Goal: Task Accomplishment & Management: Complete application form

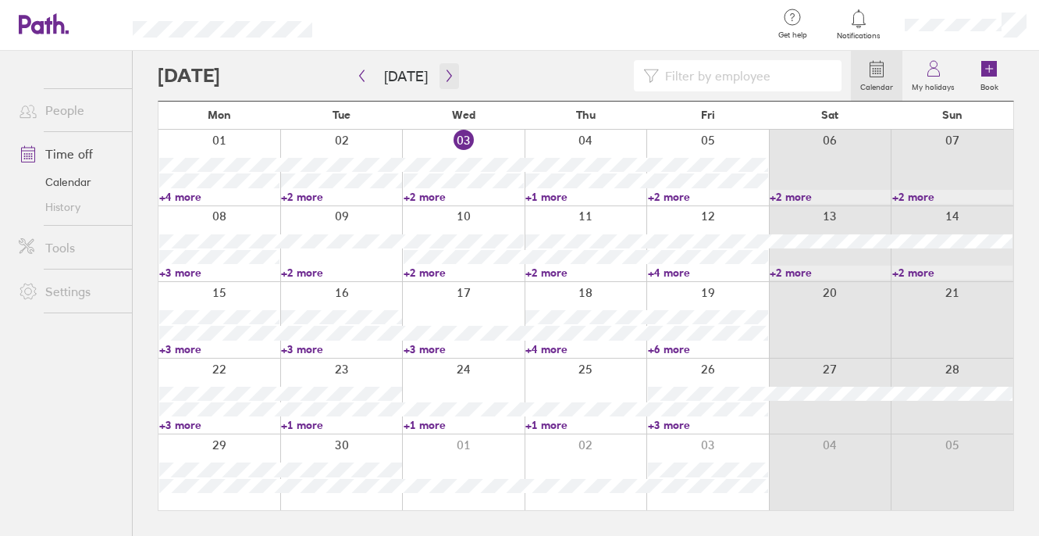
click at [443, 72] on icon "button" at bounding box center [449, 75] width 12 height 12
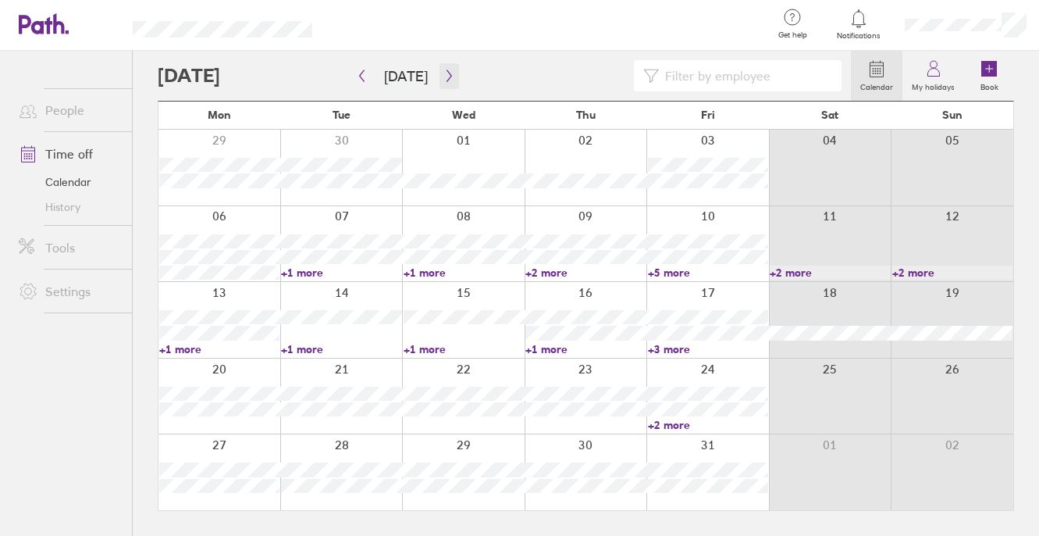
click at [444, 72] on icon "button" at bounding box center [449, 75] width 12 height 12
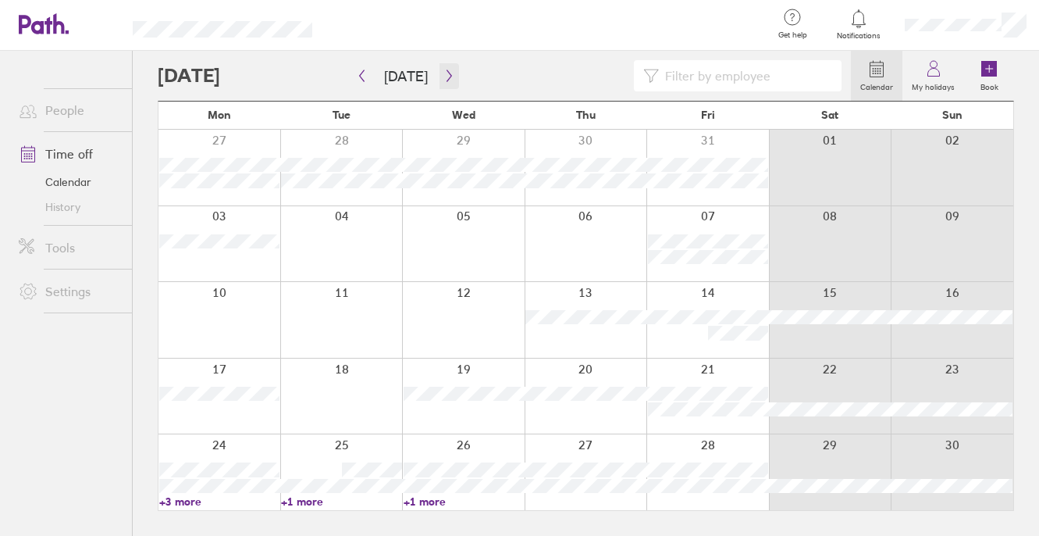
click at [444, 72] on icon "button" at bounding box center [449, 75] width 12 height 12
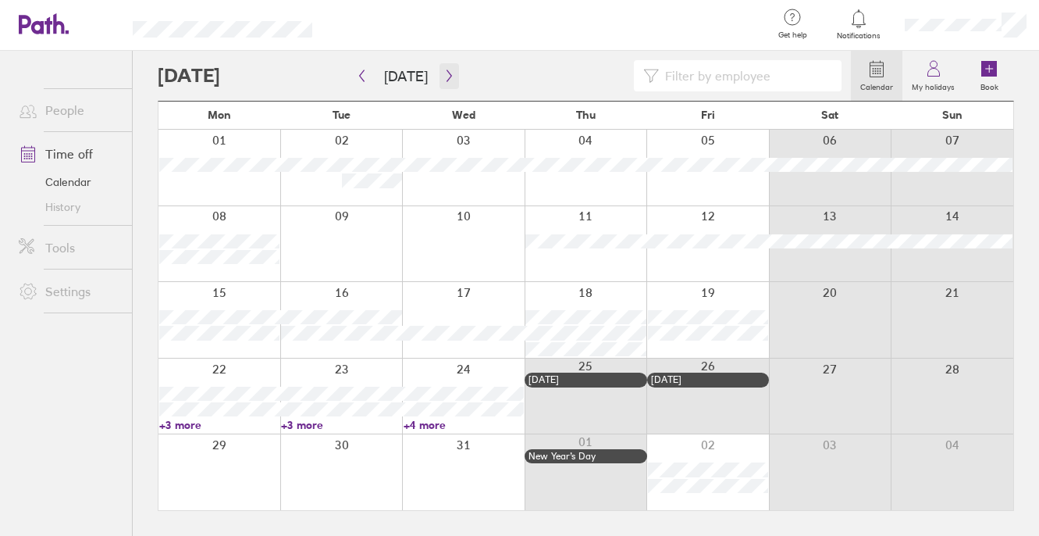
click at [445, 73] on icon "button" at bounding box center [449, 75] width 12 height 12
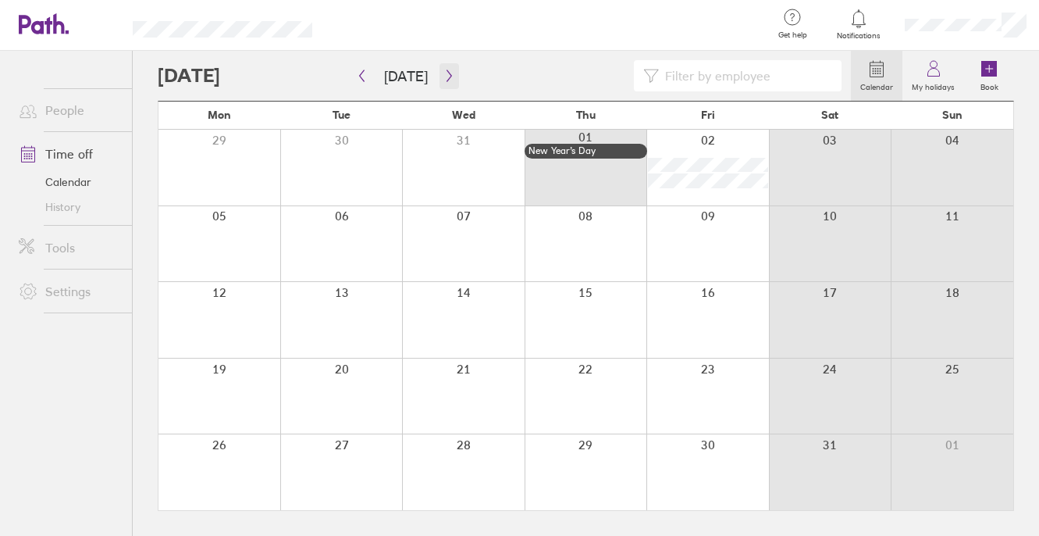
click at [446, 73] on icon "button" at bounding box center [449, 75] width 12 height 12
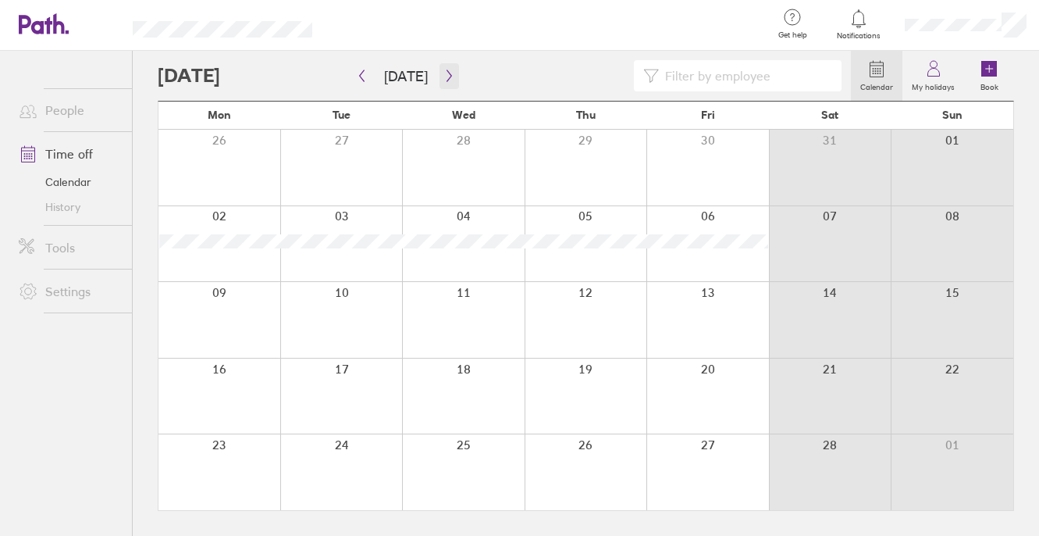
click at [446, 74] on icon "button" at bounding box center [449, 75] width 12 height 12
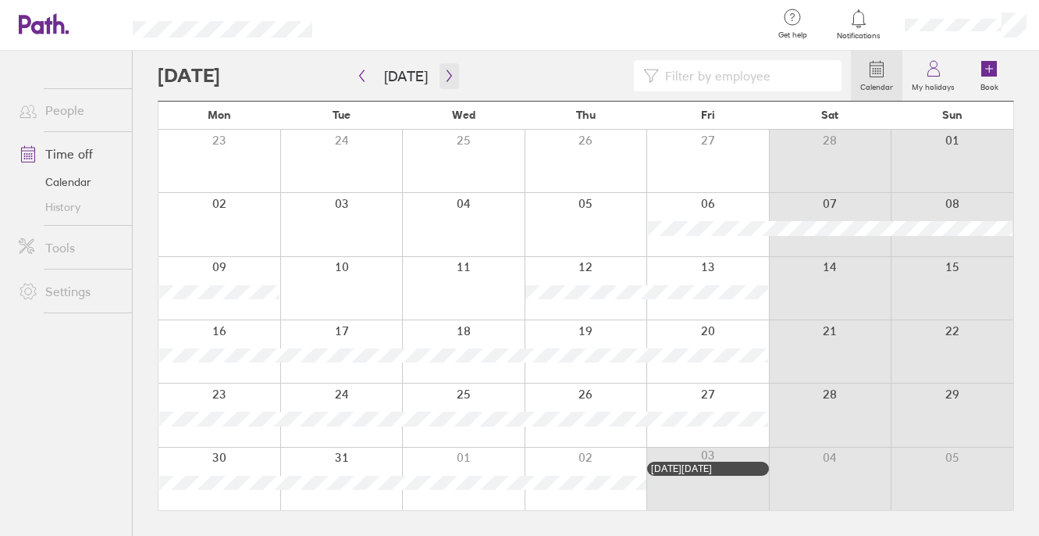
click at [446, 73] on icon "button" at bounding box center [449, 75] width 12 height 12
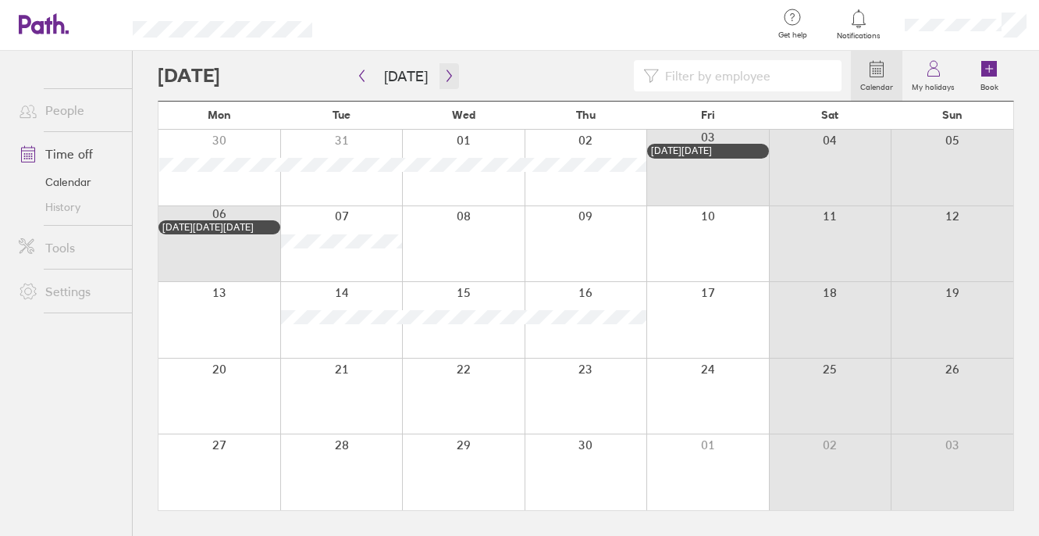
click at [446, 73] on icon "button" at bounding box center [449, 75] width 12 height 12
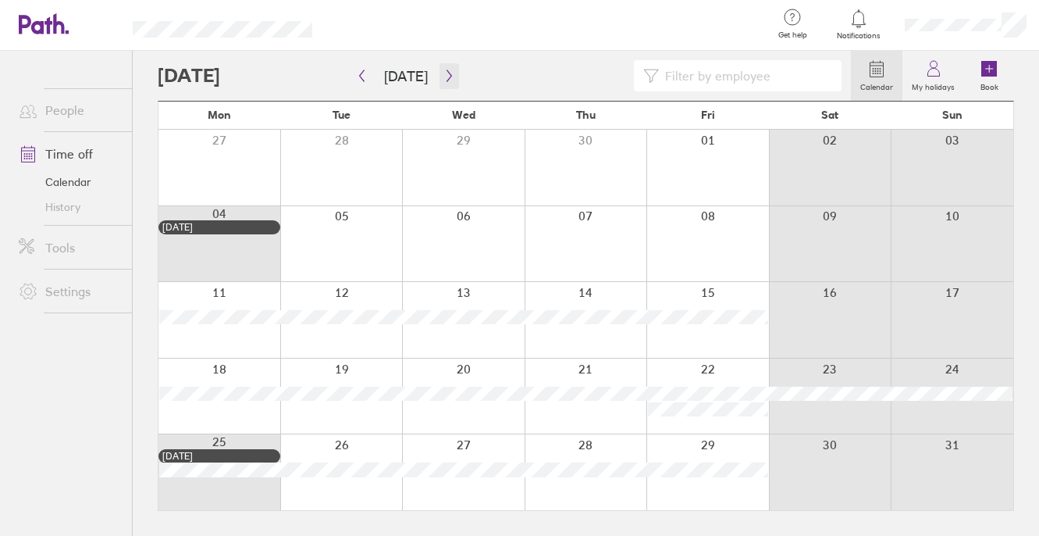
click at [446, 73] on icon "button" at bounding box center [449, 75] width 12 height 12
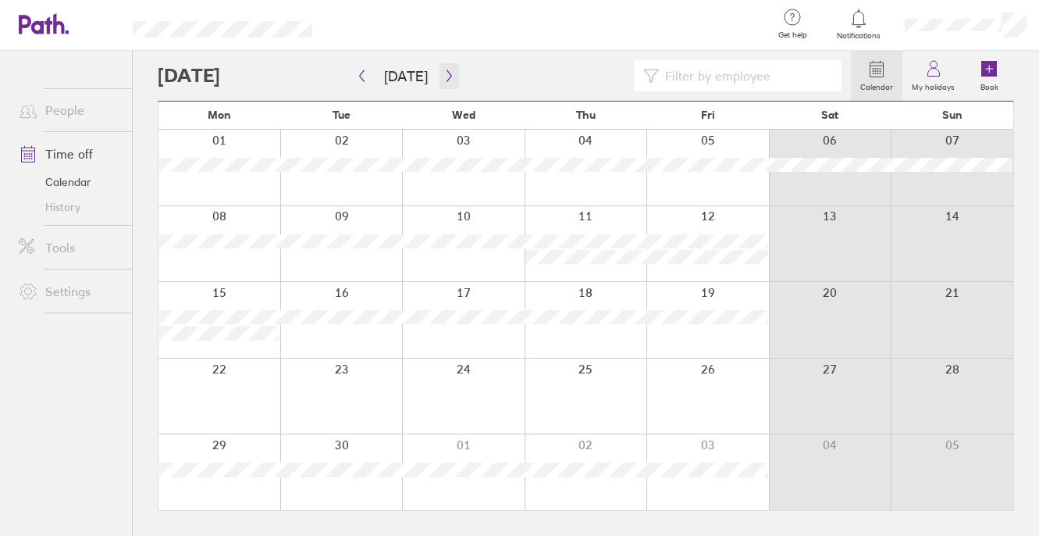
click at [446, 73] on icon "button" at bounding box center [449, 75] width 12 height 12
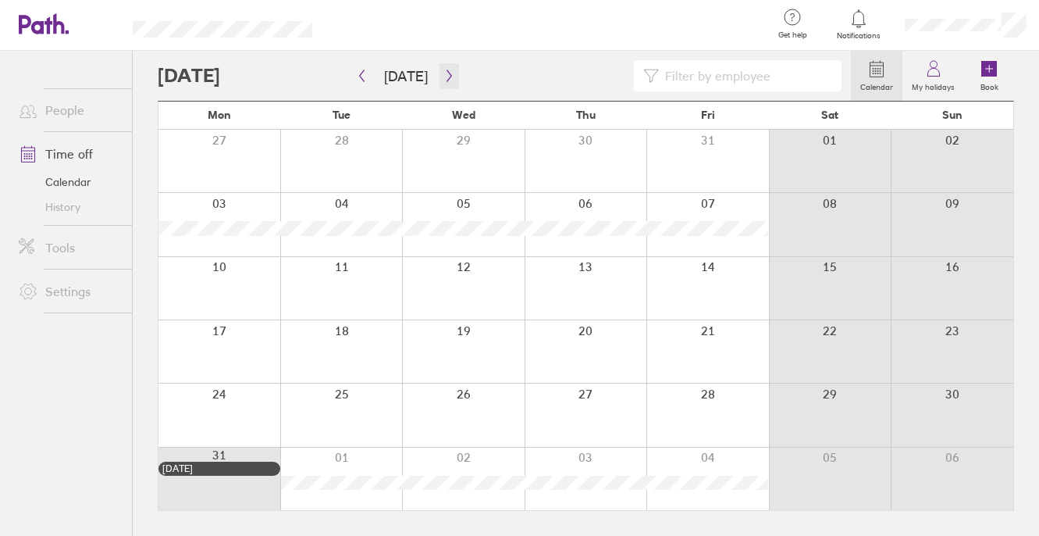
click at [446, 73] on icon "button" at bounding box center [449, 75] width 12 height 12
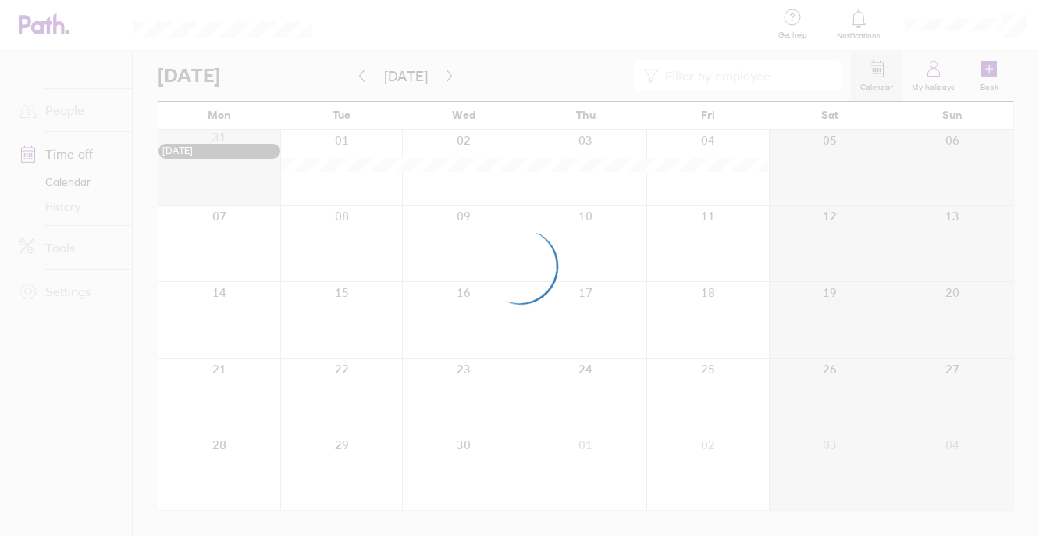
click at [446, 73] on div at bounding box center [519, 268] width 1039 height 536
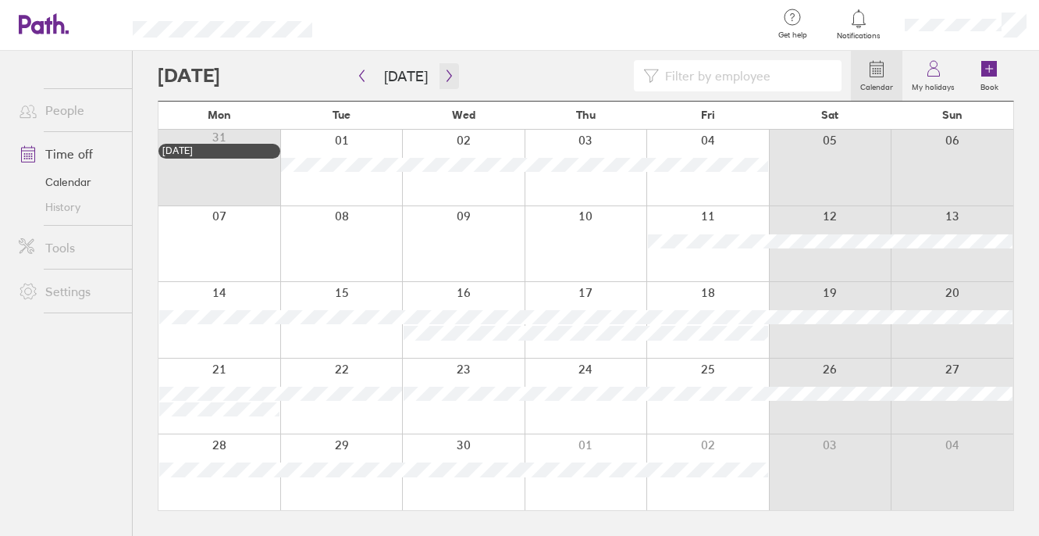
click at [446, 73] on icon "button" at bounding box center [449, 75] width 12 height 12
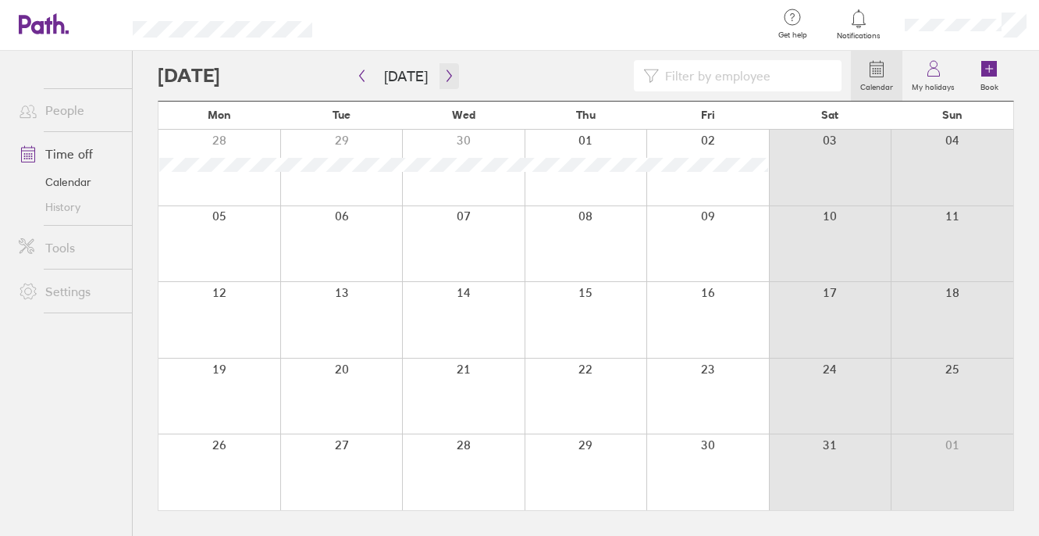
click at [446, 73] on icon "button" at bounding box center [449, 75] width 12 height 12
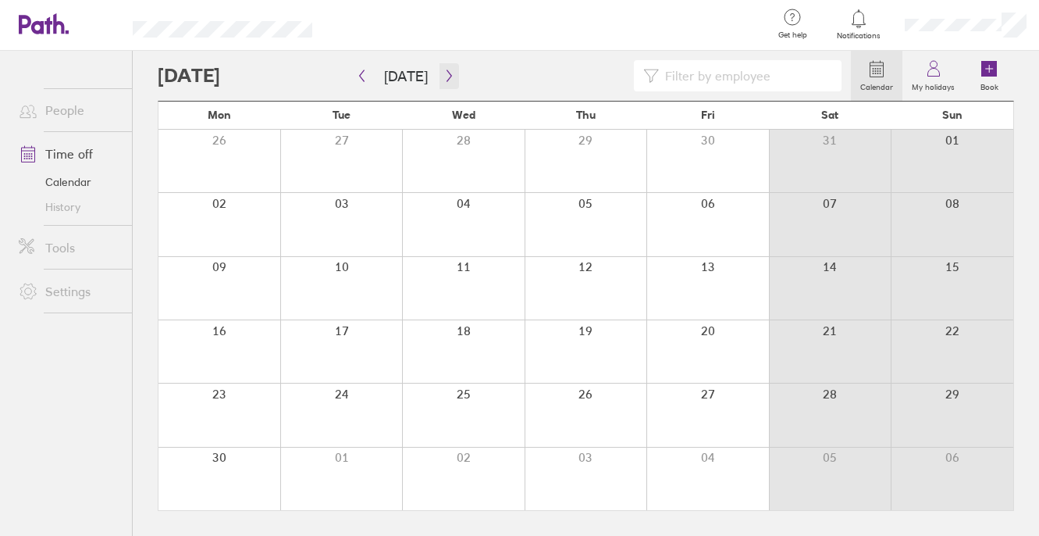
click at [446, 73] on icon "button" at bounding box center [449, 75] width 12 height 12
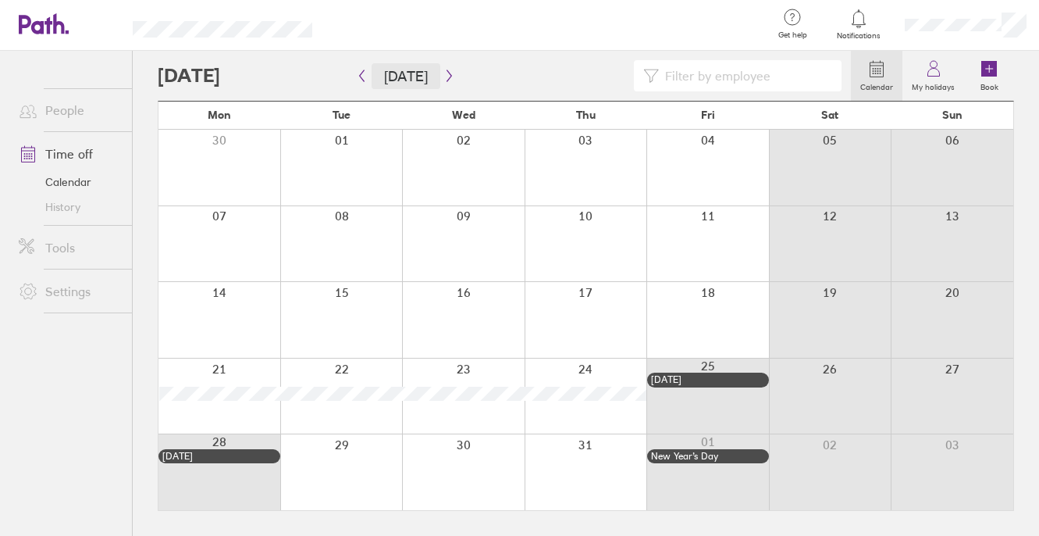
click at [390, 77] on button "[DATE]" at bounding box center [406, 76] width 69 height 26
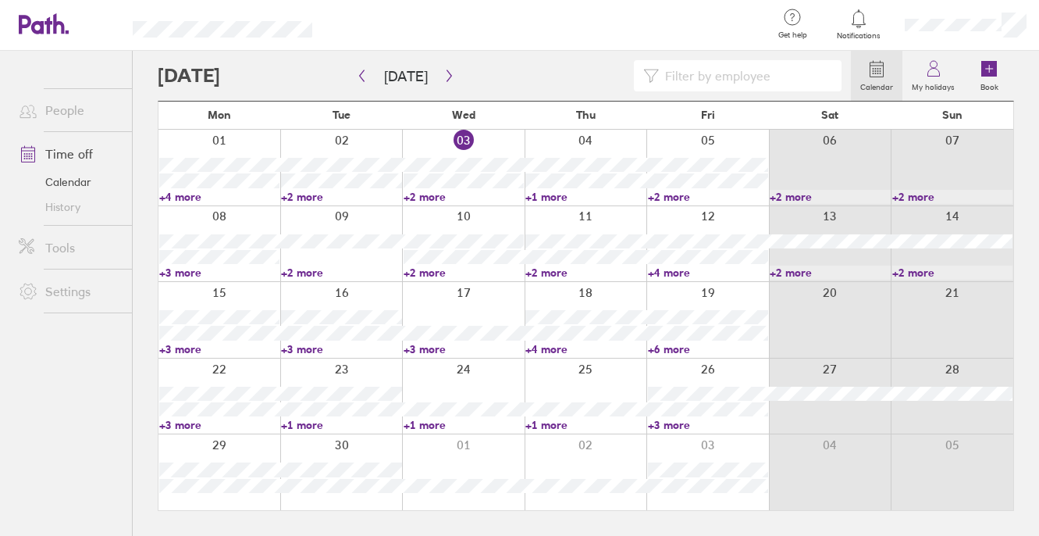
click at [433, 199] on link "+2 more" at bounding box center [464, 197] width 120 height 14
click at [551, 197] on link "+1 more" at bounding box center [585, 197] width 120 height 14
click at [670, 197] on link "+2 more" at bounding box center [708, 197] width 120 height 14
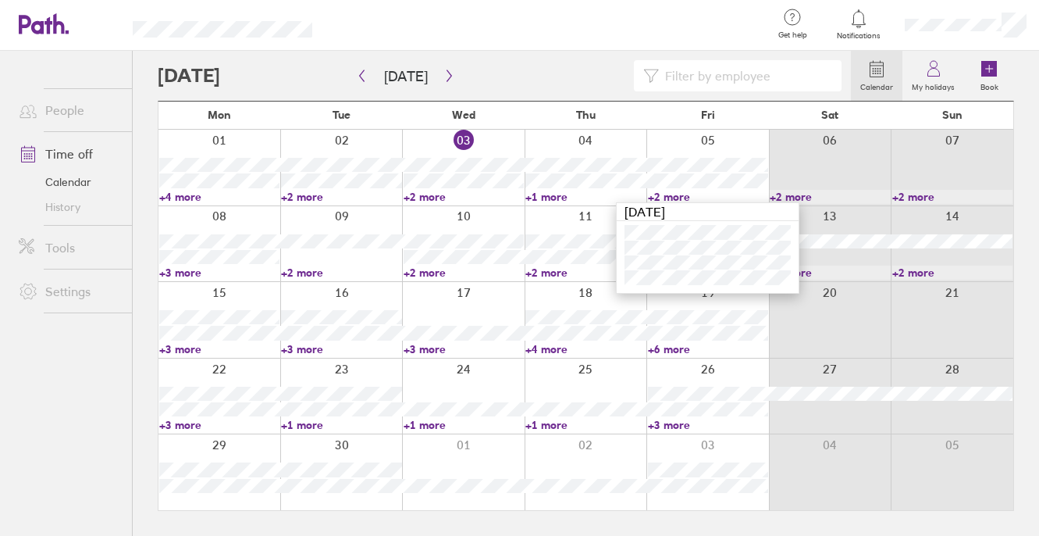
click at [852, 325] on div at bounding box center [830, 320] width 123 height 76
